Goal: Transaction & Acquisition: Download file/media

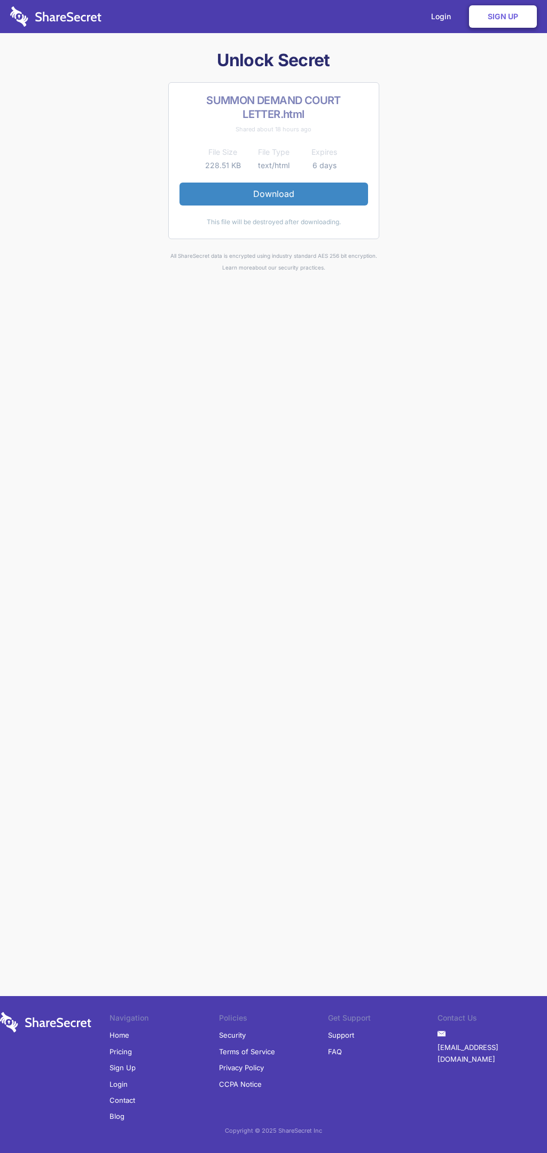
click at [273, 194] on link "Download" at bounding box center [273, 194] width 188 height 22
